Goal: Task Accomplishment & Management: Use online tool/utility

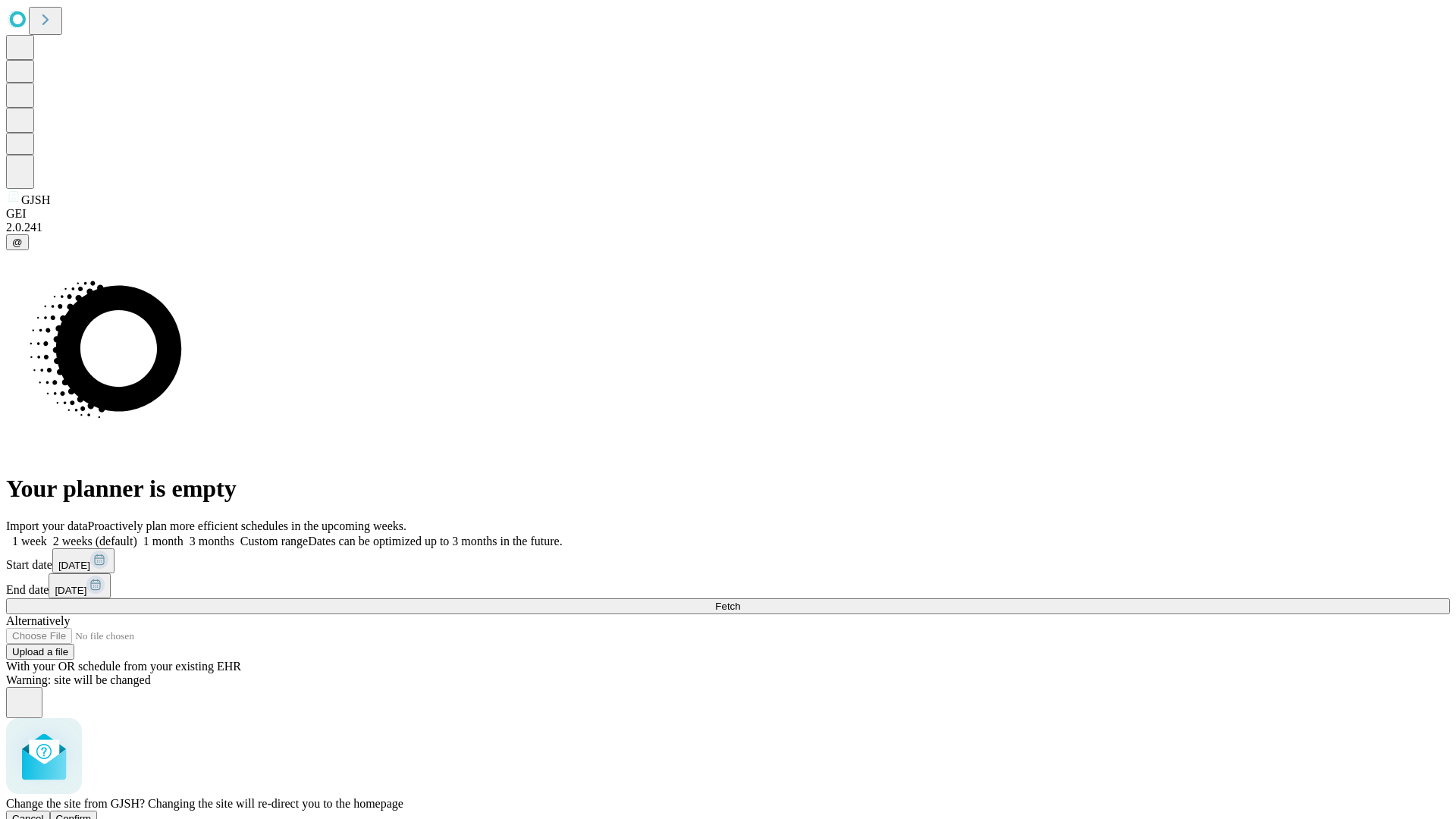
click at [91, 813] on span "Confirm" at bounding box center [74, 819] width 35 height 12
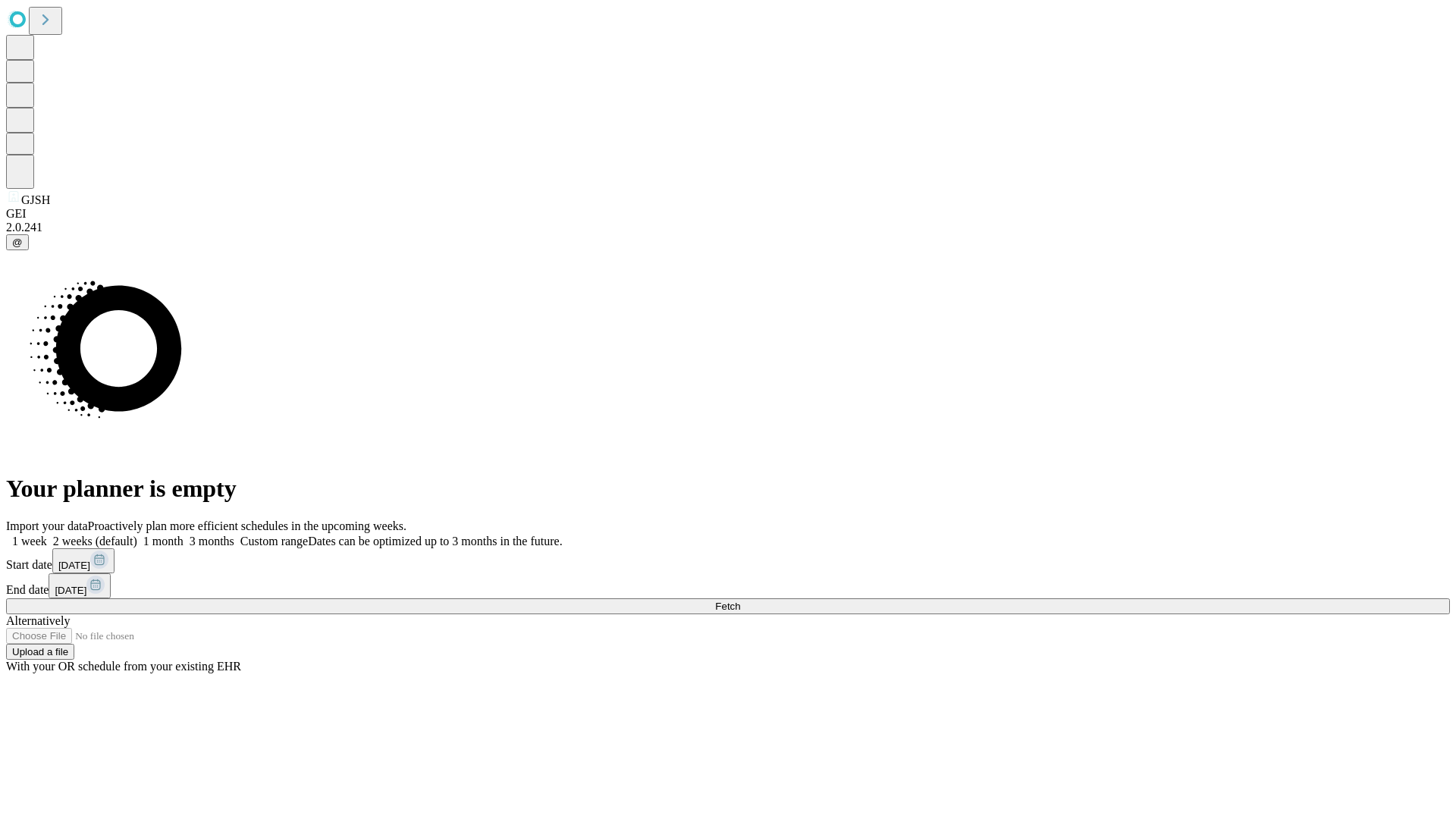
click at [184, 534] on label "1 month" at bounding box center [160, 540] width 46 height 13
click at [741, 600] on span "Fetch" at bounding box center [727, 606] width 25 height 12
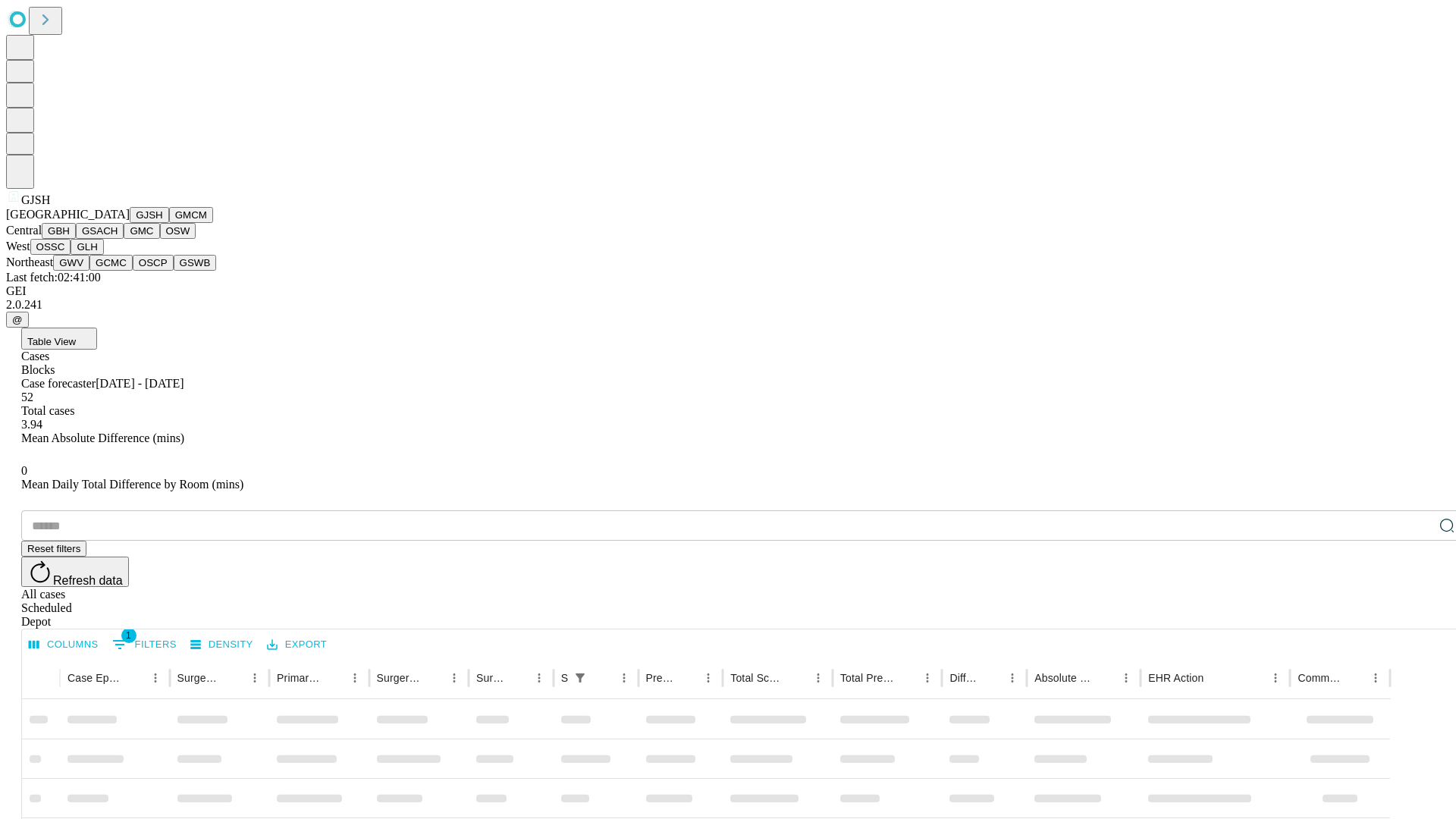
click at [169, 223] on button "GMCM" at bounding box center [191, 215] width 44 height 16
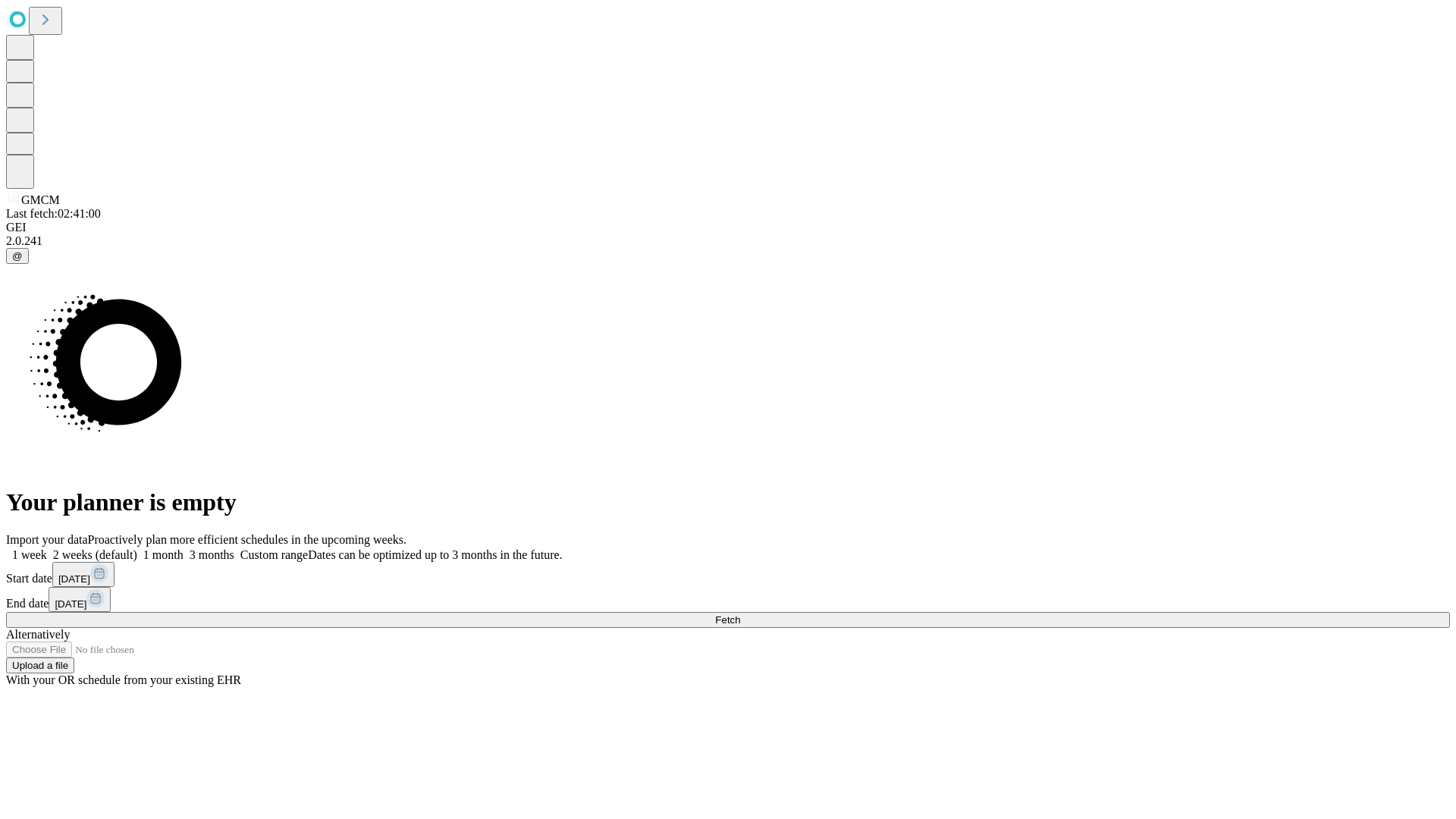
click at [184, 548] on label "1 month" at bounding box center [160, 554] width 46 height 13
click at [741, 614] on span "Fetch" at bounding box center [727, 620] width 25 height 12
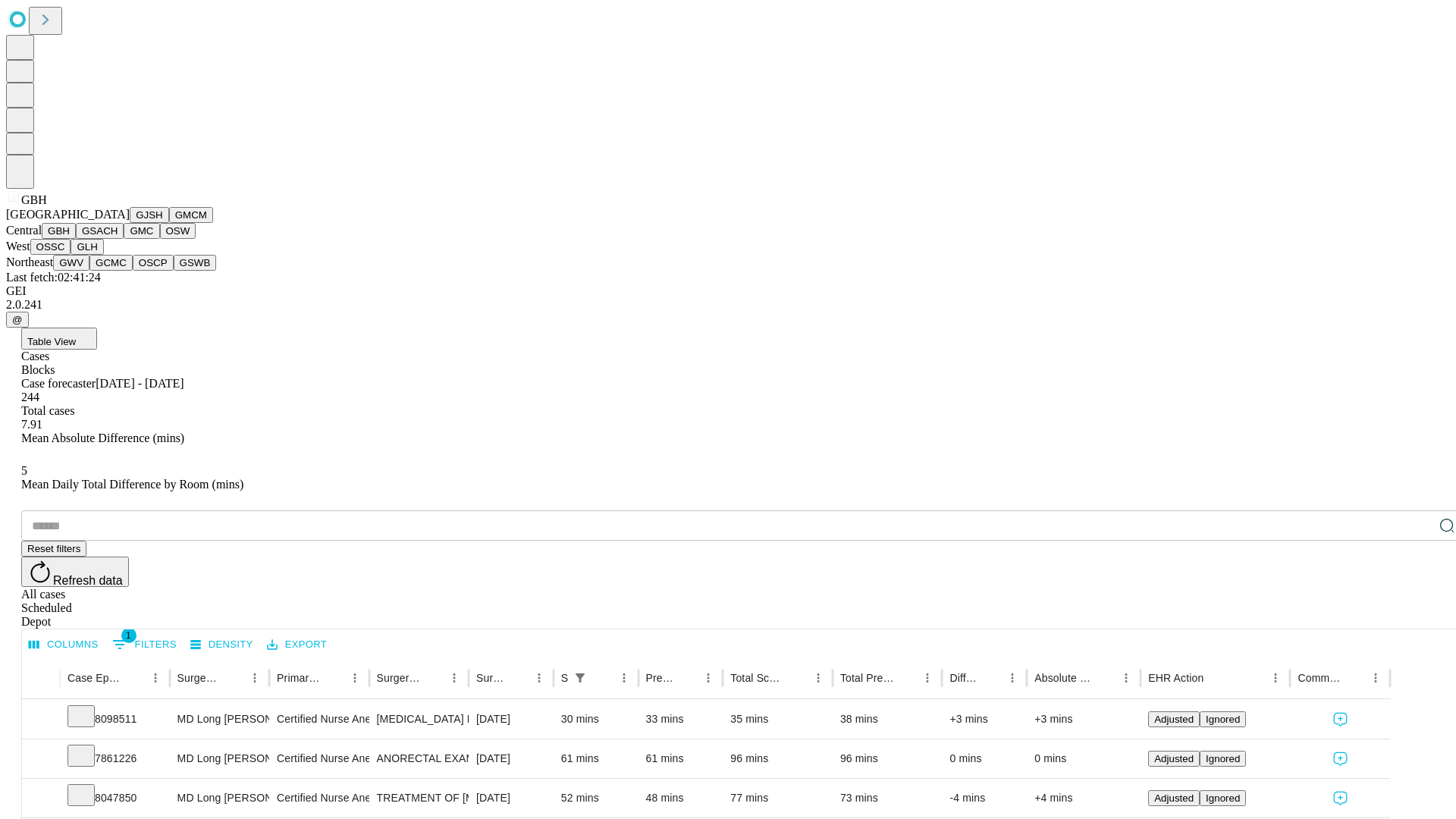
click at [118, 239] on button "GSACH" at bounding box center [99, 231] width 48 height 16
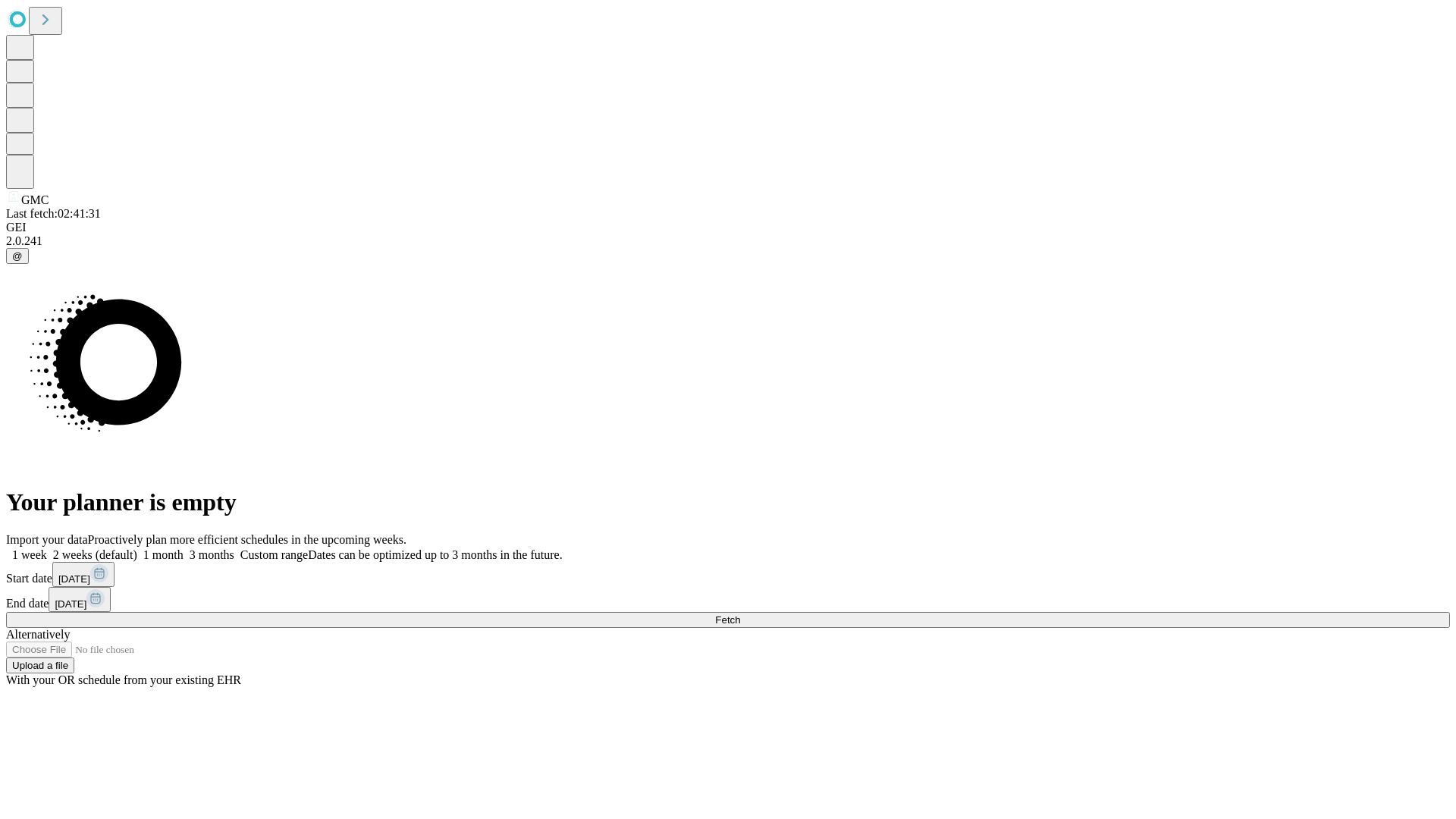
click at [741, 614] on span "Fetch" at bounding box center [727, 620] width 25 height 12
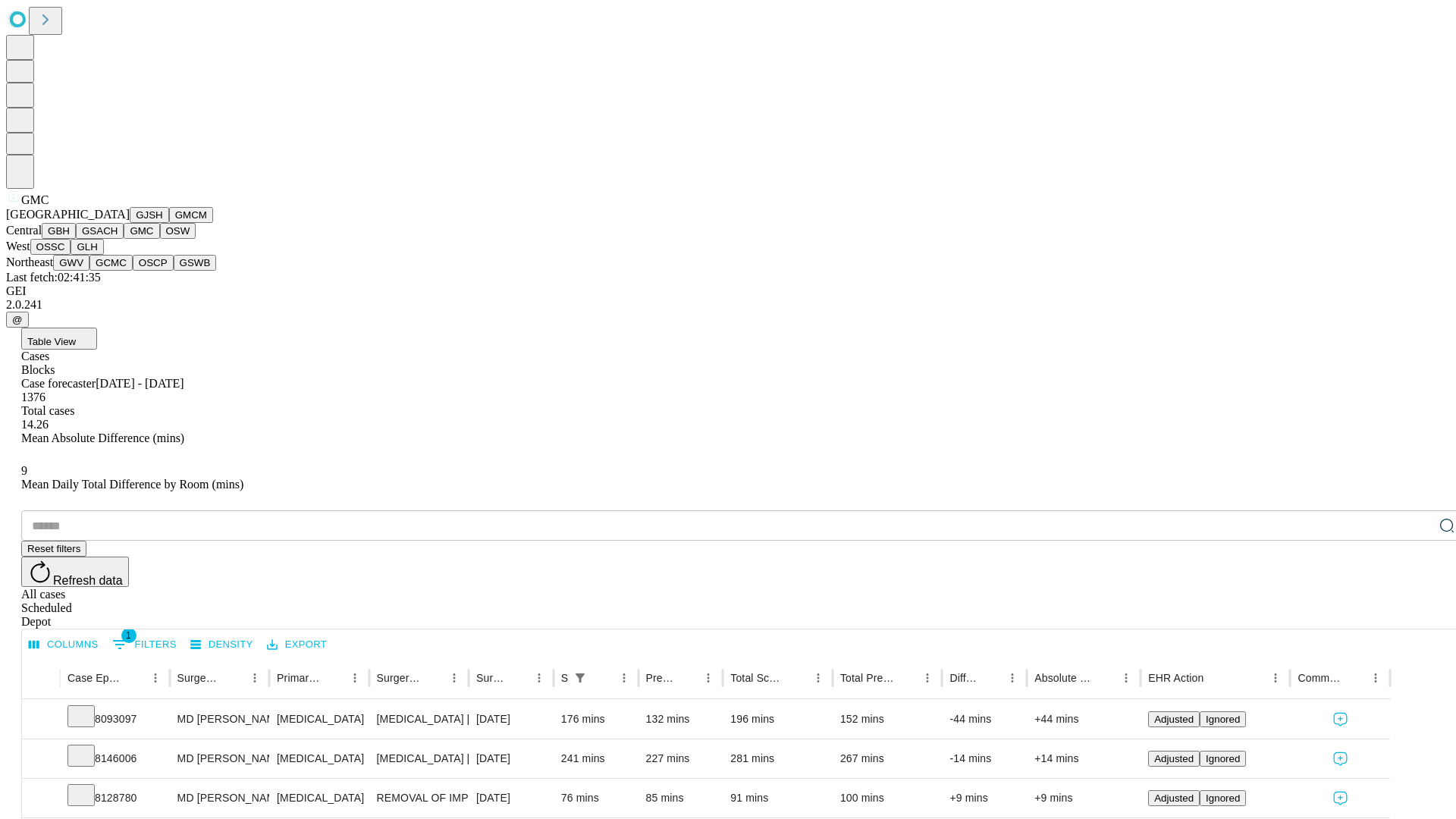
click at [160, 239] on button "OSW" at bounding box center [178, 231] width 36 height 16
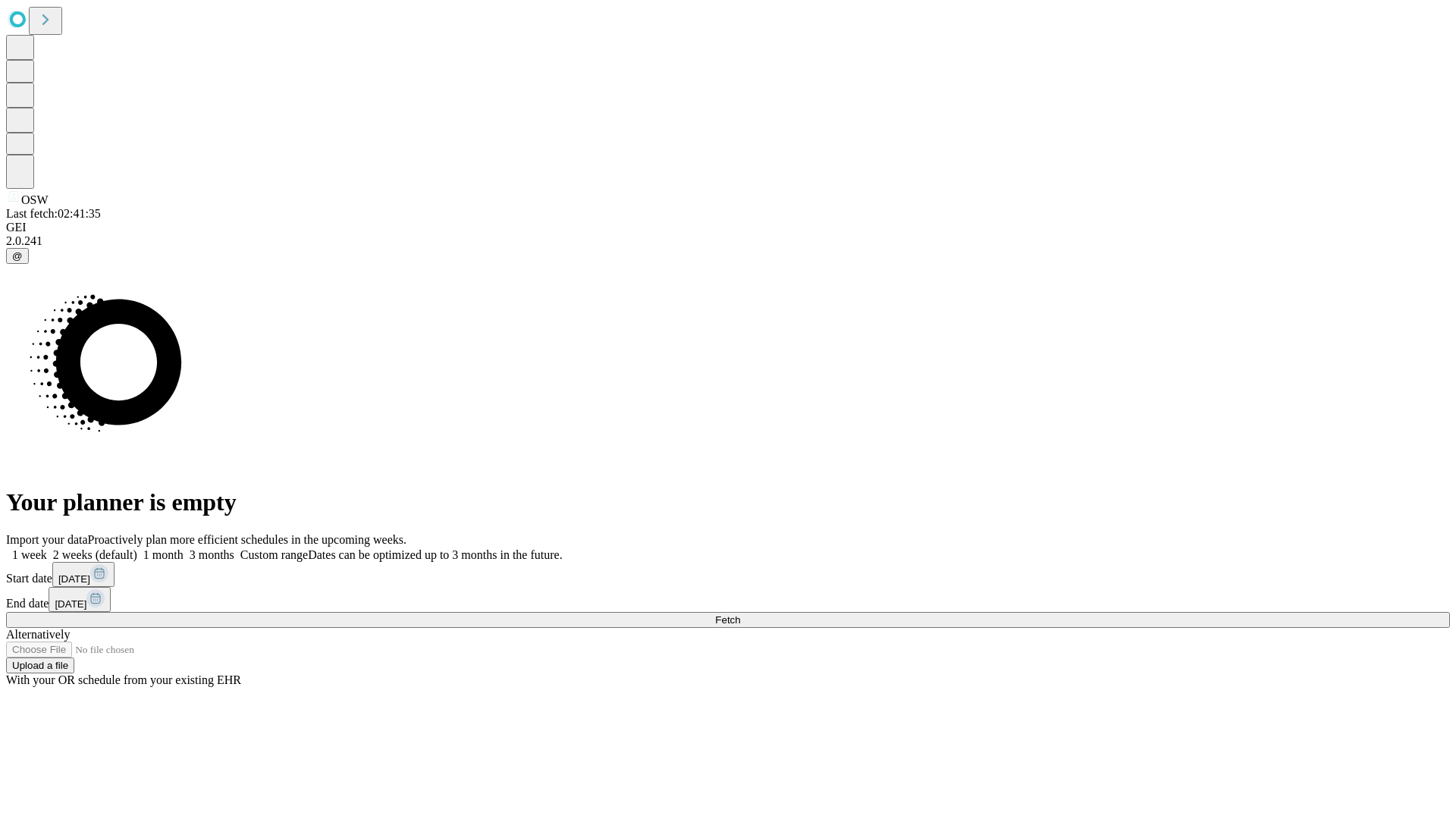
click at [741, 614] on span "Fetch" at bounding box center [727, 620] width 25 height 12
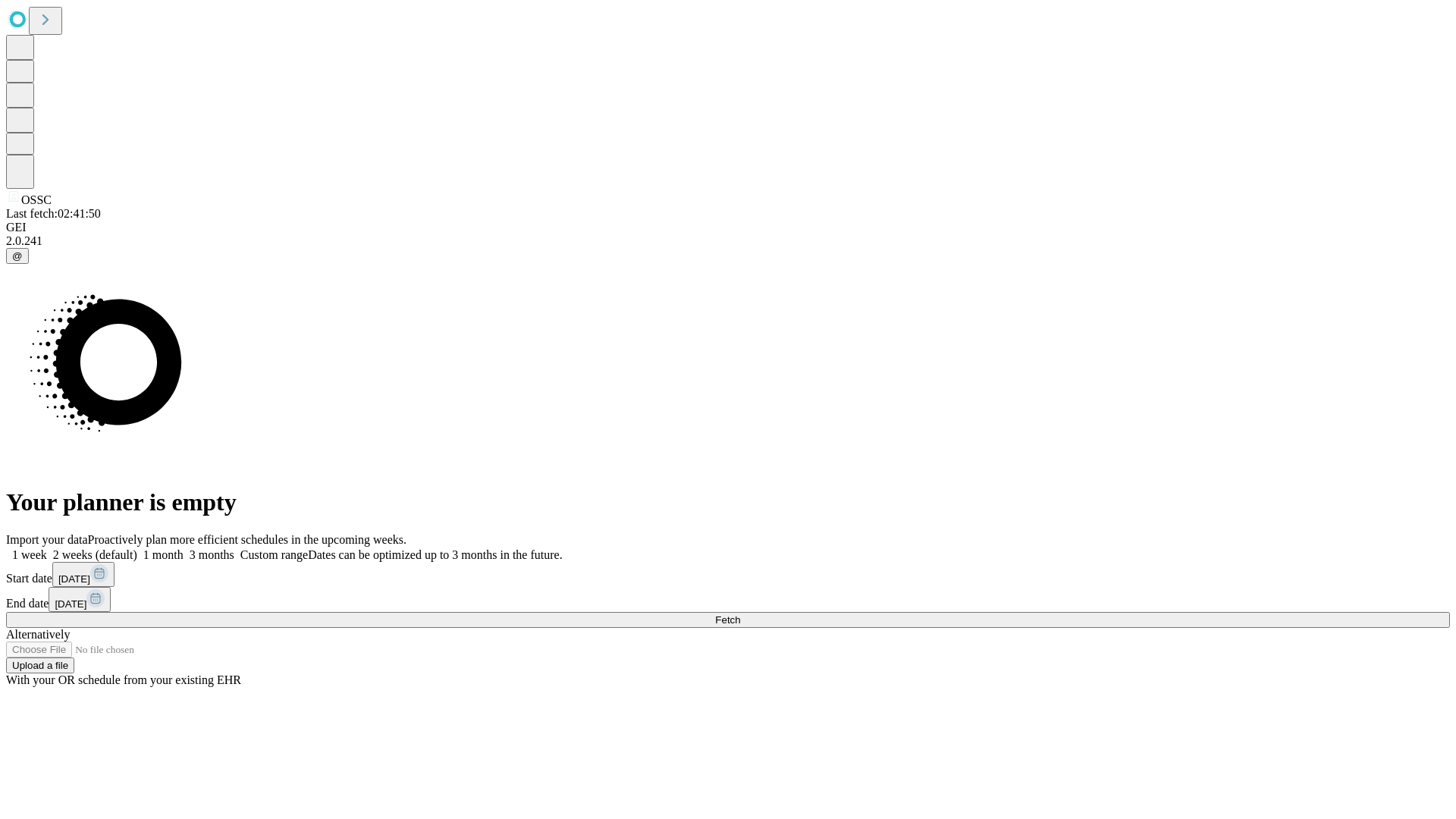
click at [184, 548] on label "1 month" at bounding box center [160, 554] width 46 height 13
click at [741, 614] on span "Fetch" at bounding box center [727, 620] width 25 height 12
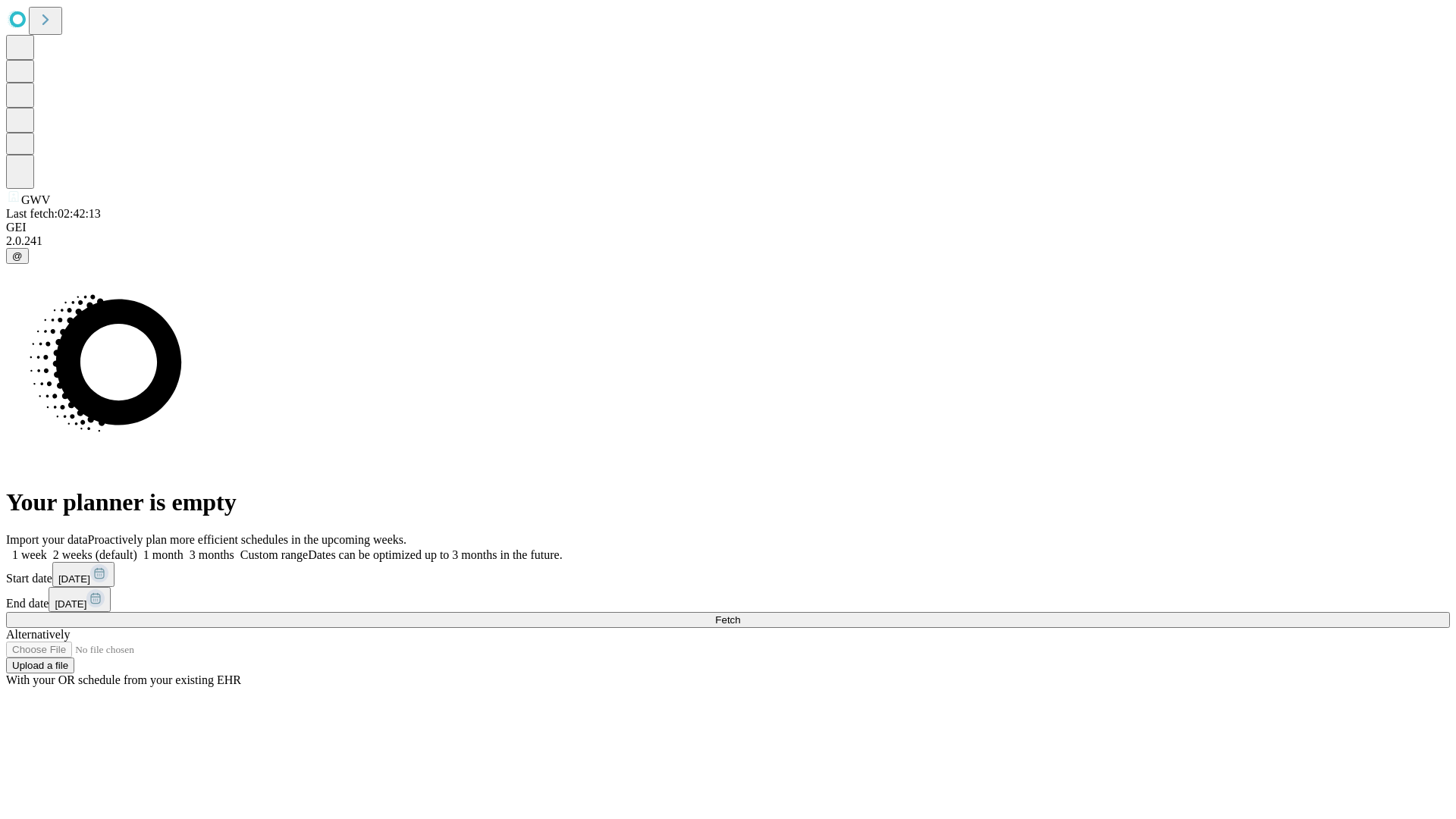
click at [184, 548] on label "1 month" at bounding box center [160, 554] width 46 height 13
click at [741, 614] on span "Fetch" at bounding box center [727, 620] width 25 height 12
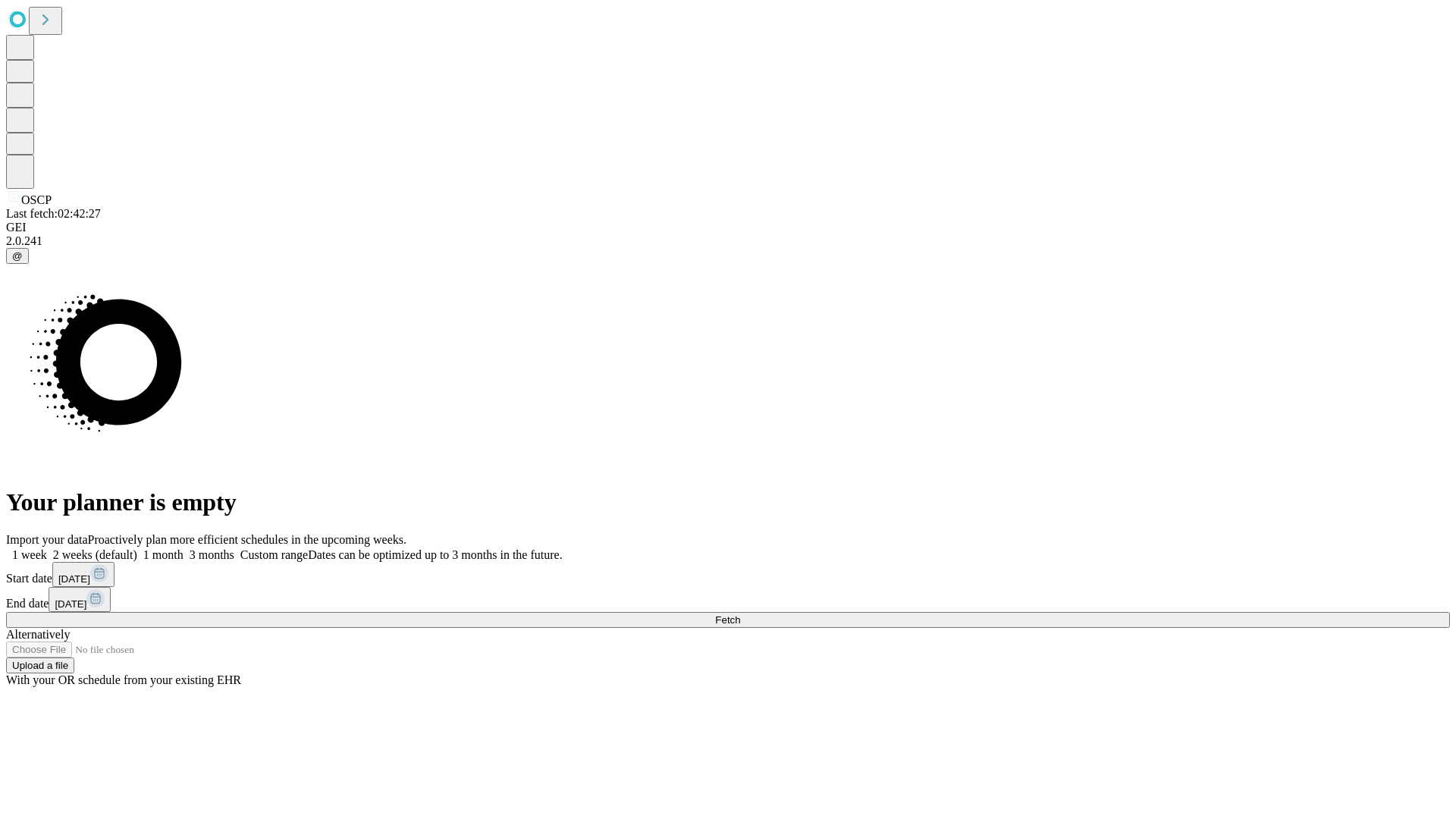
click at [184, 548] on label "1 month" at bounding box center [160, 554] width 46 height 13
click at [741, 614] on span "Fetch" at bounding box center [727, 620] width 25 height 12
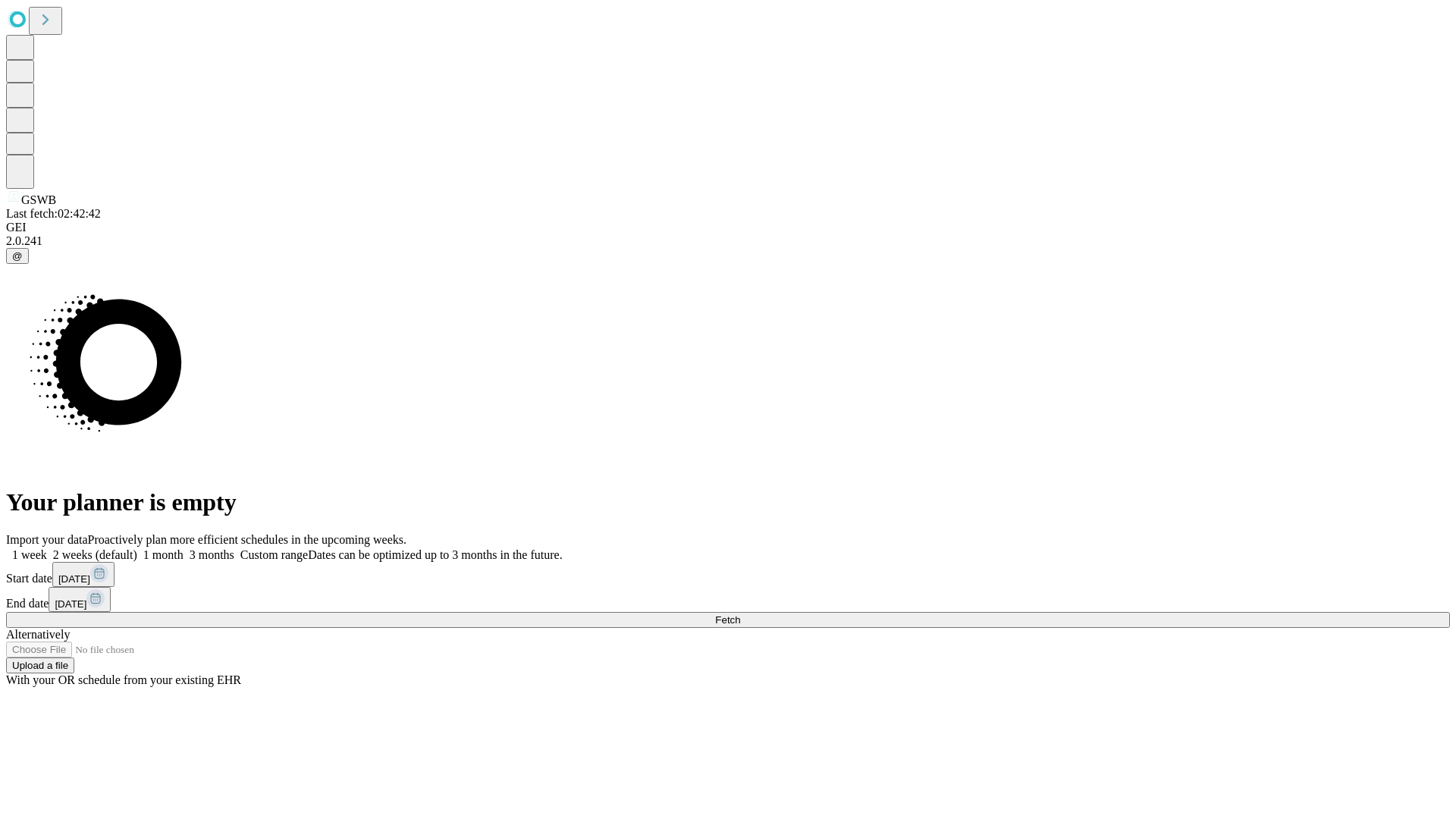
click at [184, 548] on label "1 month" at bounding box center [160, 554] width 46 height 13
click at [741, 614] on span "Fetch" at bounding box center [727, 620] width 25 height 12
